Goal: Find specific page/section: Find specific page/section

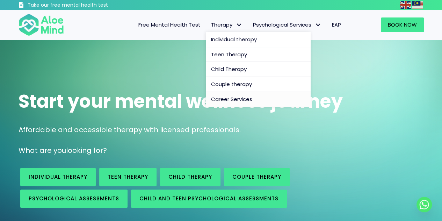
click at [243, 98] on span "Career Services" at bounding box center [231, 98] width 41 height 7
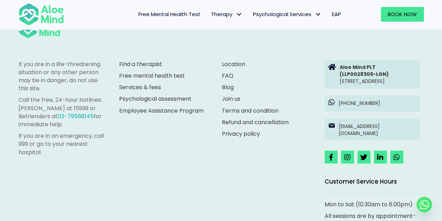
scroll to position [777, 0]
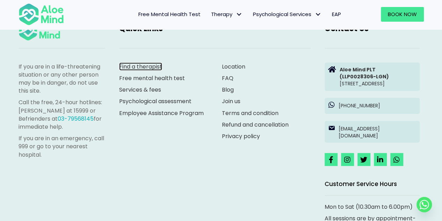
click at [147, 70] on link "Find a therapist" at bounding box center [140, 67] width 43 height 8
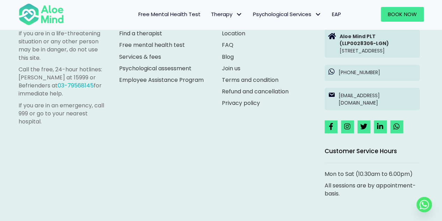
scroll to position [441, 0]
